Goal: Information Seeking & Learning: Learn about a topic

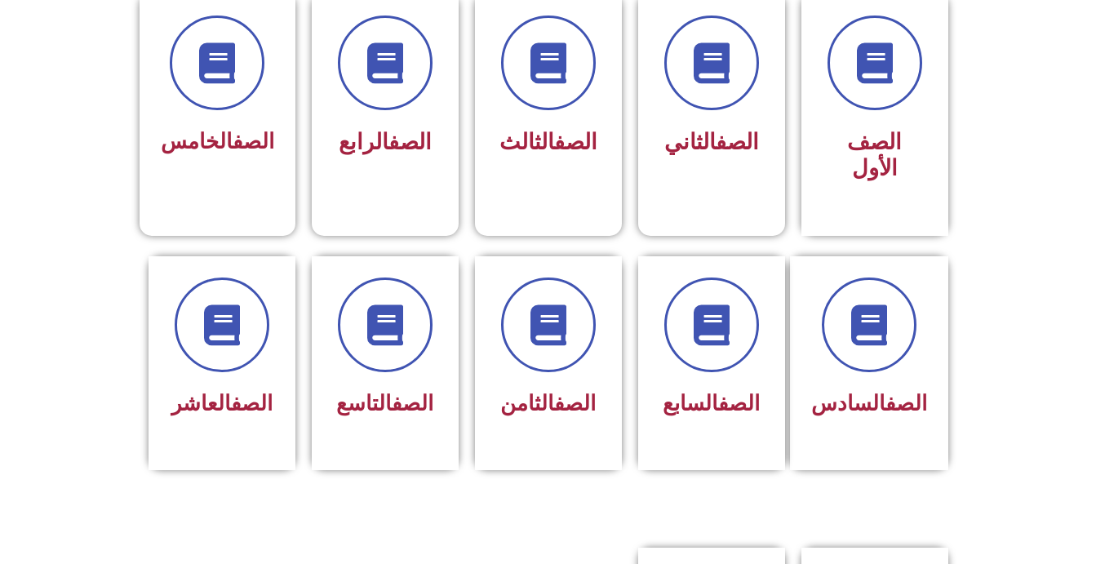
scroll to position [498, 0]
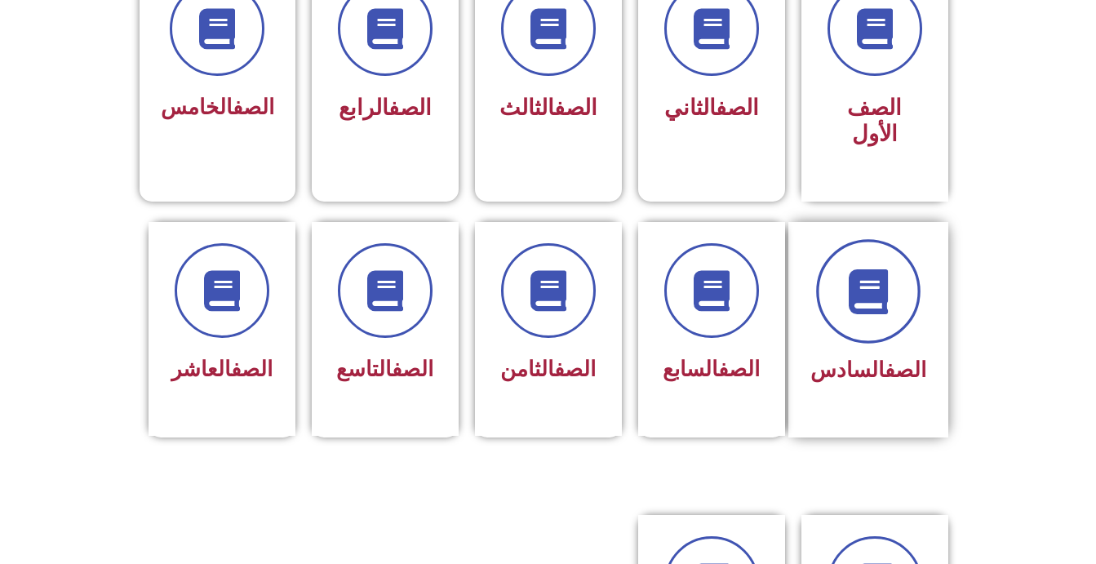
click at [867, 273] on icon at bounding box center [867, 290] width 45 height 45
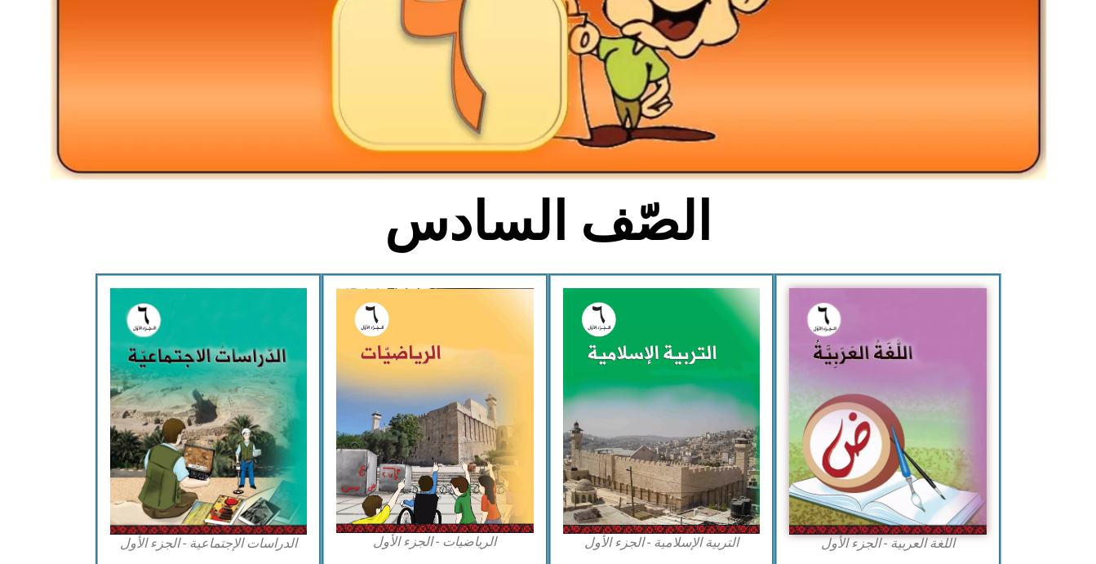
scroll to position [225, 0]
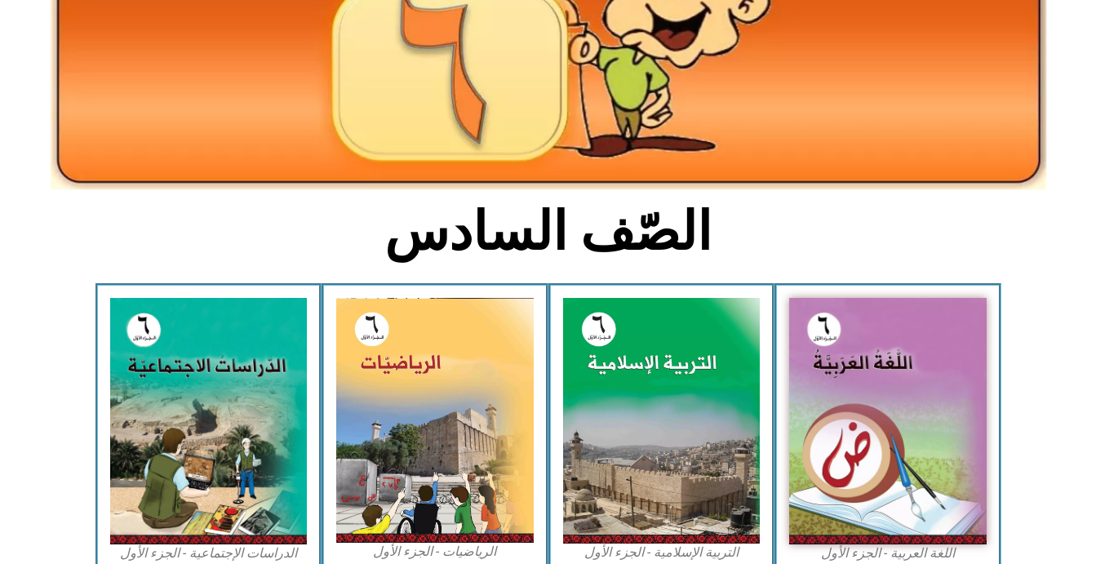
click at [233, 291] on div "الدراسات الإجتماعية - الجزء الأول​" at bounding box center [208, 430] width 227 height 294
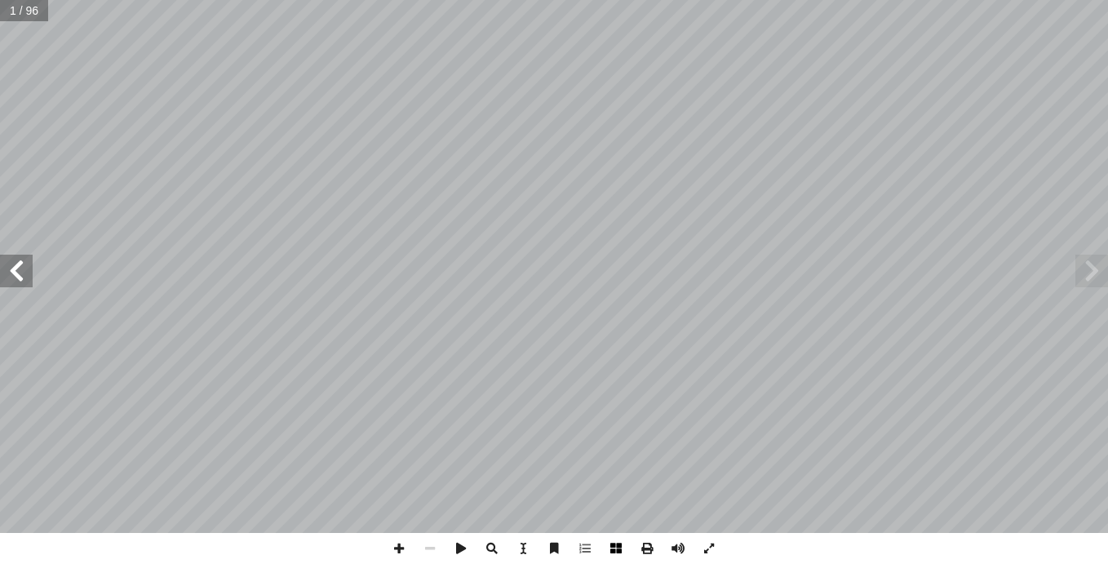
click at [626, 540] on span at bounding box center [615, 548] width 31 height 31
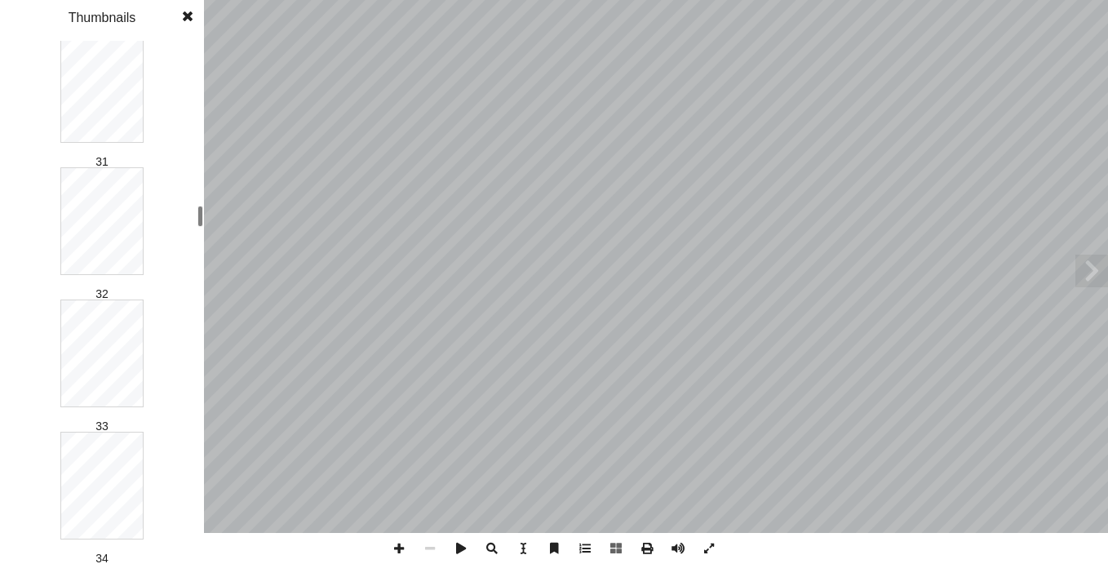
click at [175, 210] on div "1 2 3 4 5 6 7 8 9 10 11 12 13 14 15 16 17 18 19 20 21 22 23 24 25 26 27 28 29 3…" at bounding box center [102, 302] width 204 height 523
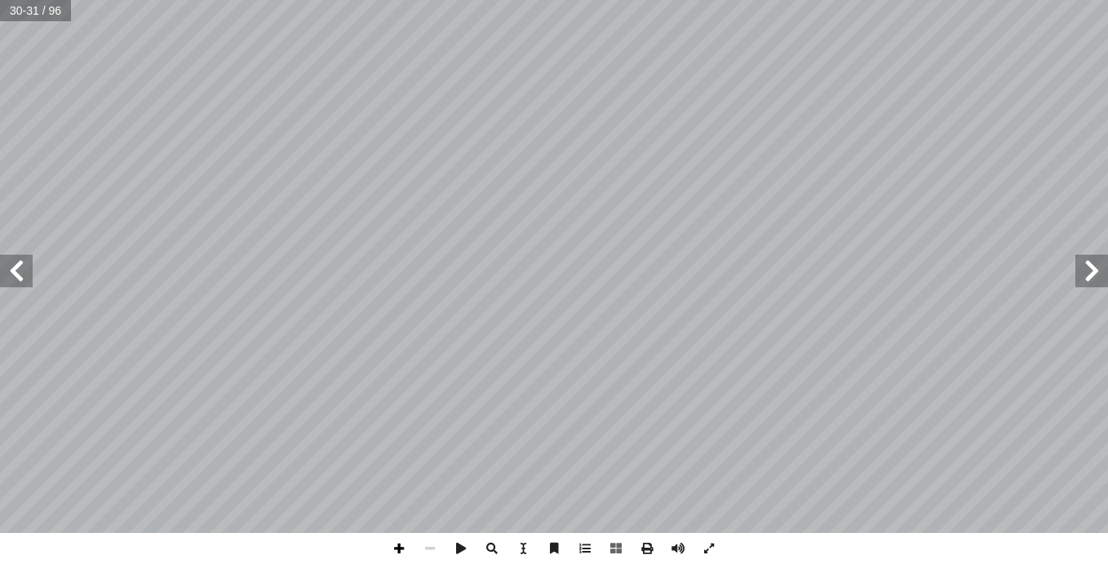
click at [396, 547] on span at bounding box center [398, 548] width 31 height 31
click at [1002, 547] on div "26 ة َّ ي ِ ب َ ر َ الع ِ ة َ زير َ الج ُ ه ْ ب ِ ش لى: َ رين ع ِ كونوا قاد َ ي…" at bounding box center [554, 282] width 1108 height 564
click at [1041, 148] on html "الصفحة الرئيسية الصف الأول الصف الثاني الصف الثالث الصف الرابع الصف الخامس الصف…" at bounding box center [554, 74] width 1108 height 148
click at [27, 273] on span at bounding box center [16, 271] width 33 height 33
click at [431, 549] on span at bounding box center [429, 548] width 31 height 31
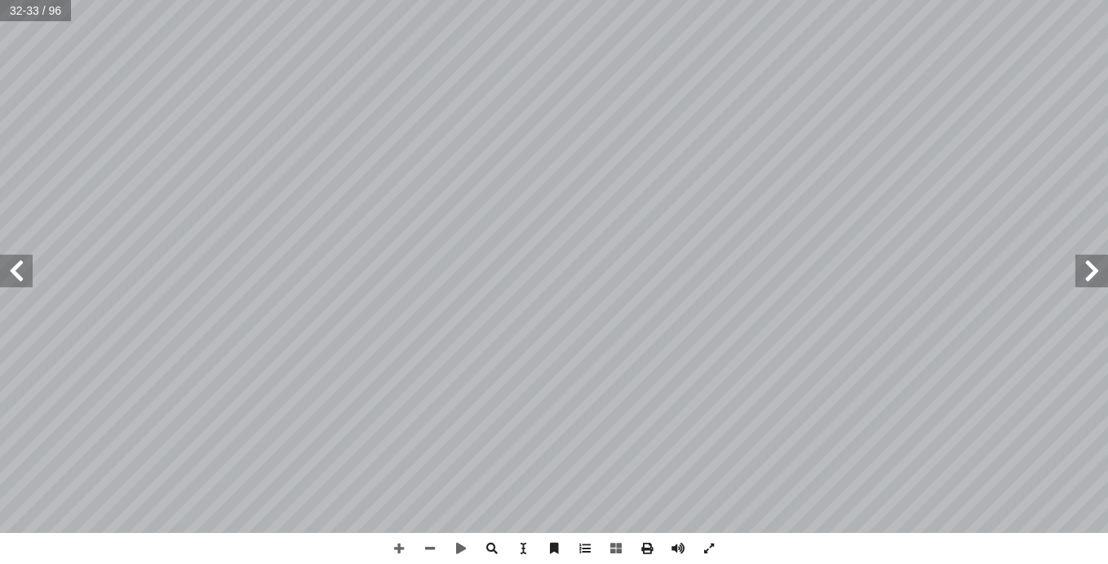
click at [16, 269] on span at bounding box center [16, 271] width 33 height 33
click at [1107, 148] on html "الصفحة الرئيسية الصف الأول الصف الثاني الصف الثالث الصف الرابع الصف الخامس الصف…" at bounding box center [554, 74] width 1108 height 148
click at [1080, 275] on span at bounding box center [1091, 271] width 33 height 33
click at [431, 547] on span at bounding box center [429, 548] width 31 height 31
click at [19, 280] on span at bounding box center [16, 271] width 33 height 33
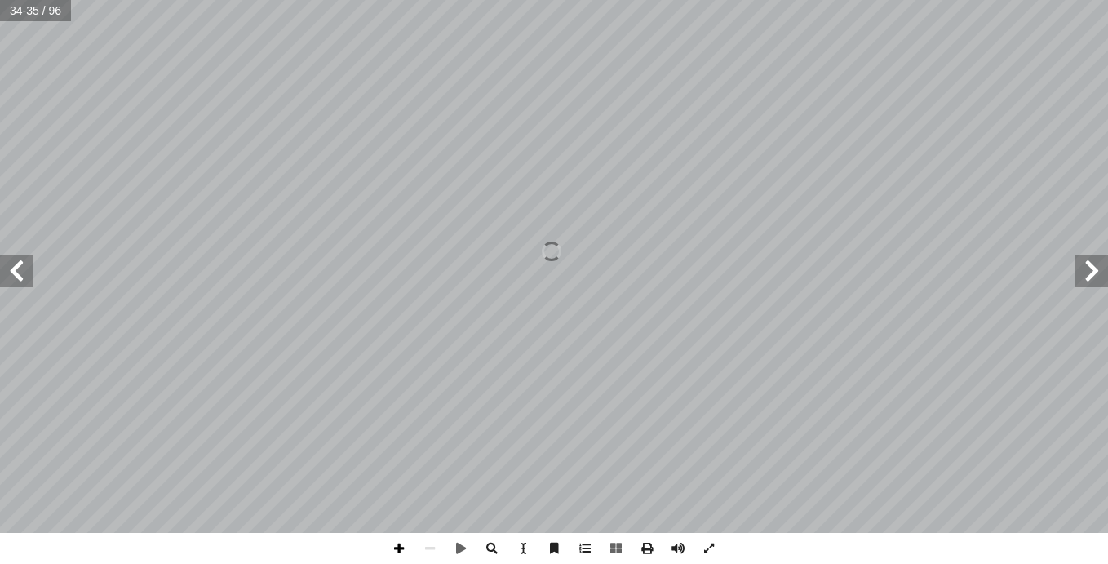
click at [393, 549] on span at bounding box center [398, 548] width 31 height 31
click at [14, 275] on span at bounding box center [16, 271] width 33 height 33
